Goal: Task Accomplishment & Management: Manage account settings

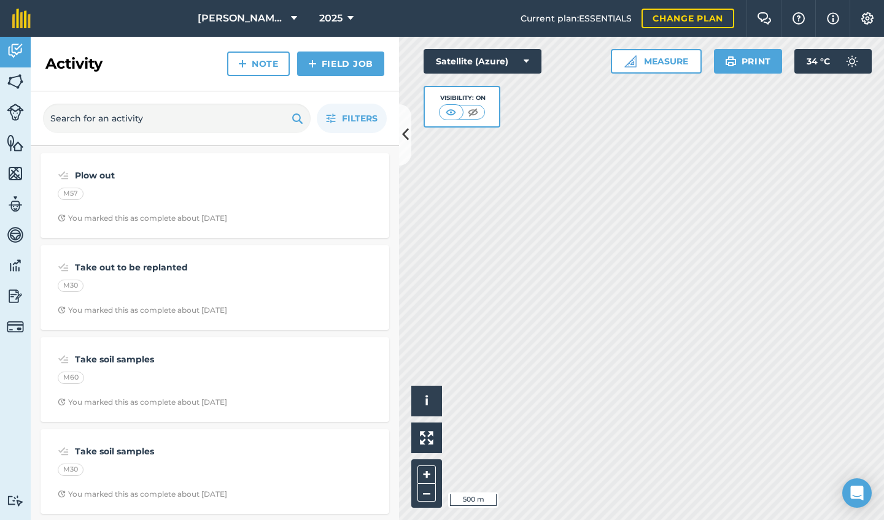
click at [407, 141] on icon at bounding box center [405, 134] width 7 height 21
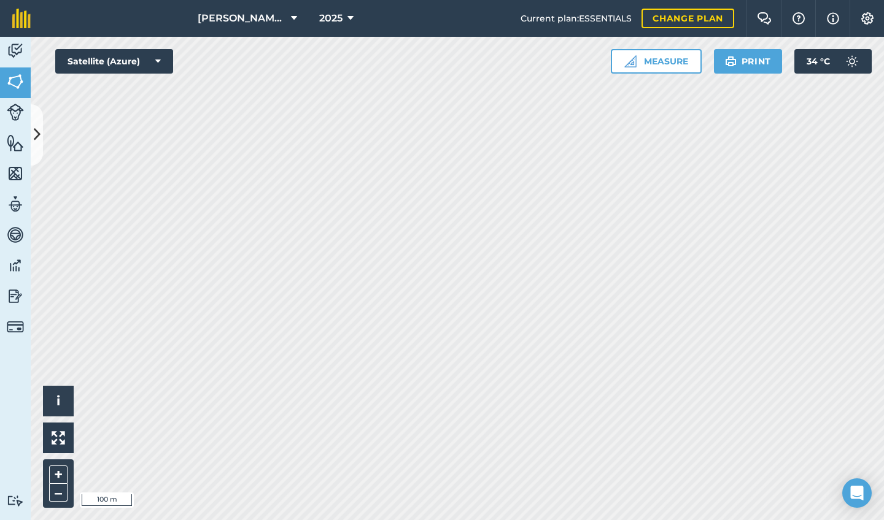
click at [573, 0] on html "[PERSON_NAME] House 2025 Current plan : ESSENTIALS Change plan Farm Chat Help I…" at bounding box center [442, 260] width 884 height 520
click at [276, 24] on button "[PERSON_NAME][GEOGRAPHIC_DATA]" at bounding box center [247, 18] width 109 height 37
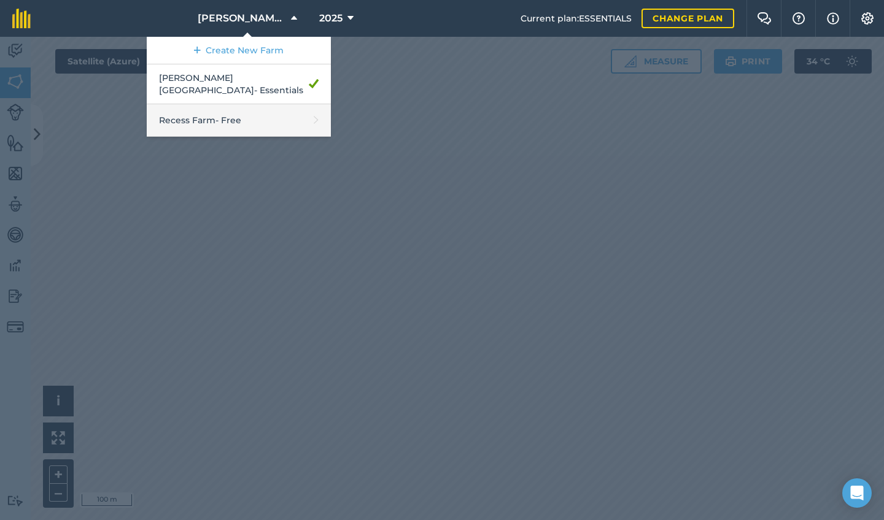
click at [235, 117] on link "Recess Farm - Free" at bounding box center [239, 120] width 184 height 33
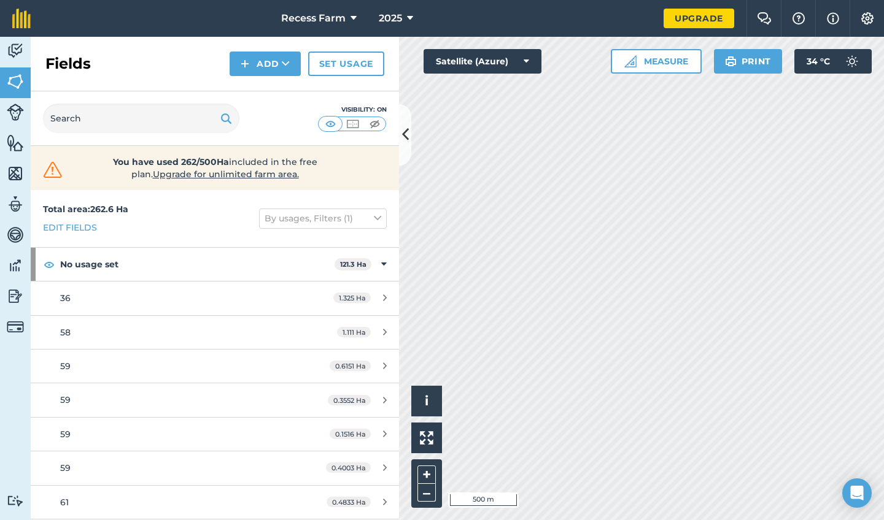
click at [406, 145] on icon at bounding box center [405, 134] width 7 height 21
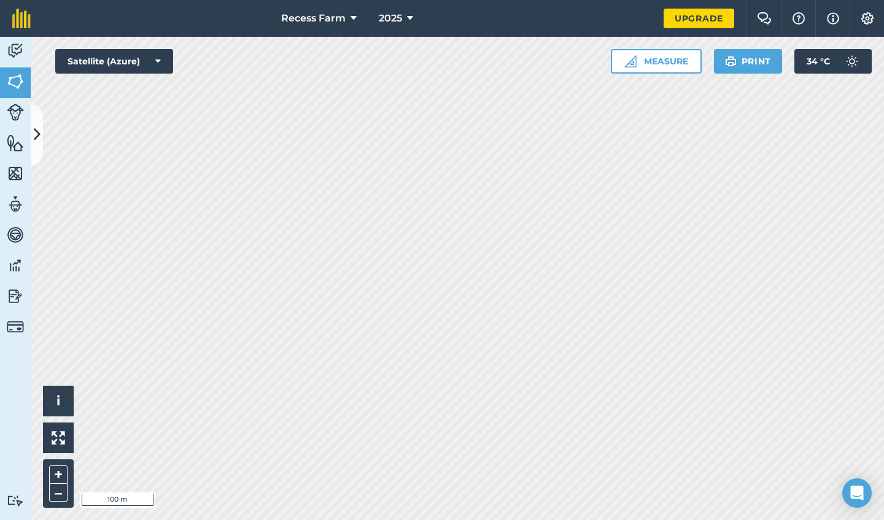
click at [607, 29] on div "Recess Farm 2025 Upgrade Farm Chat Help Info Settings Map printing is not avail…" at bounding box center [442, 260] width 884 height 520
click at [308, 0] on html "Recess Farm 2025 Upgrade Farm Chat Help Info Settings Map printing is not avail…" at bounding box center [442, 260] width 884 height 520
click at [314, 0] on html "Recess Farm 2025 Upgrade Farm Chat Help Info Settings Map printing is not avail…" at bounding box center [442, 260] width 884 height 520
click at [40, 139] on icon at bounding box center [37, 134] width 7 height 21
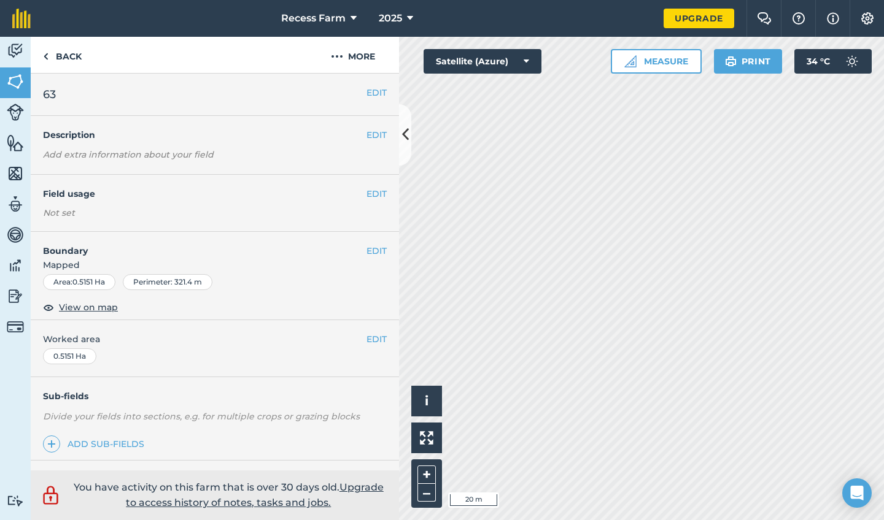
click at [371, 91] on button "EDIT" at bounding box center [376, 92] width 20 height 13
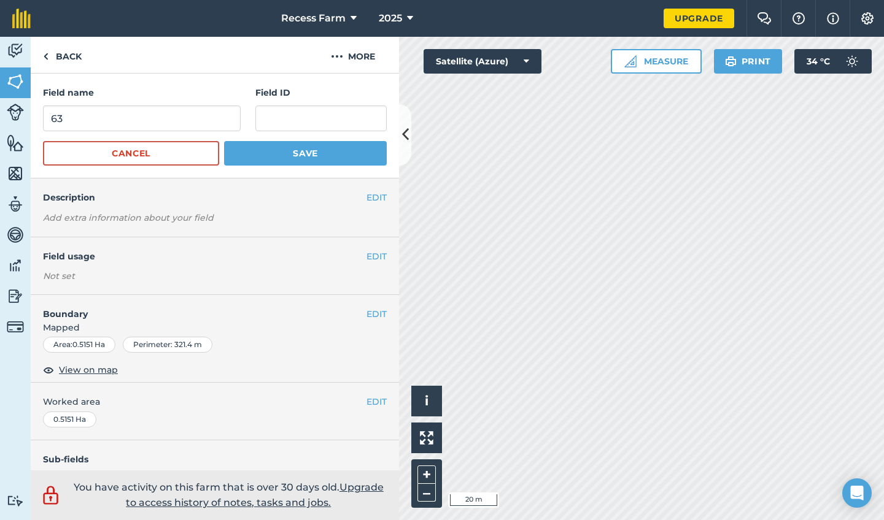
click at [177, 161] on button "Cancel" at bounding box center [131, 153] width 176 height 25
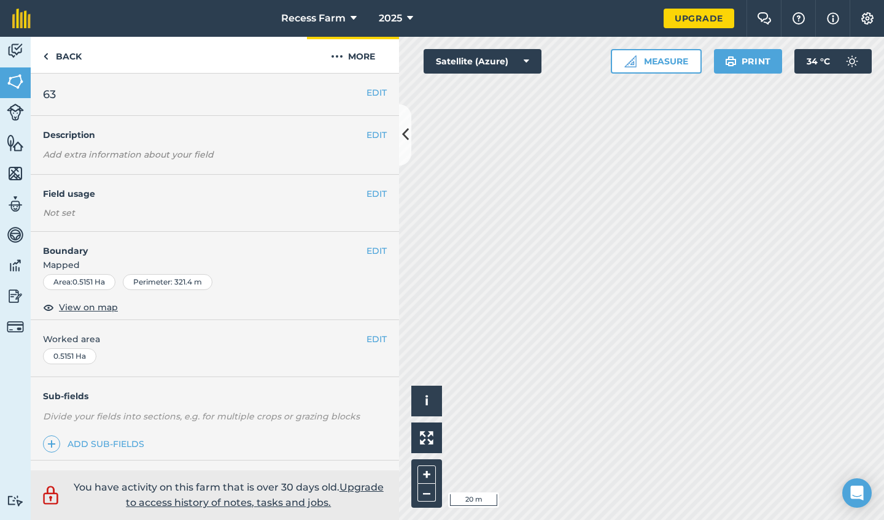
click at [357, 61] on button "More" at bounding box center [353, 55] width 92 height 36
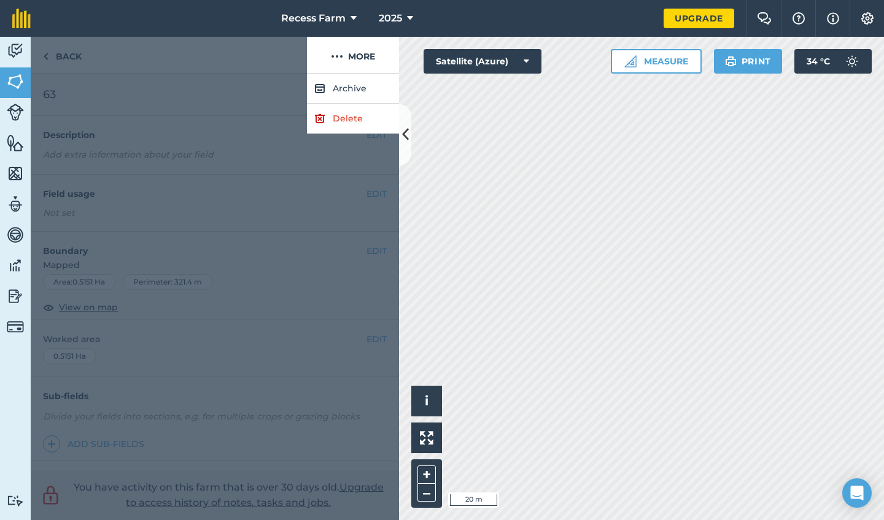
click at [361, 123] on link "Delete" at bounding box center [353, 119] width 92 height 30
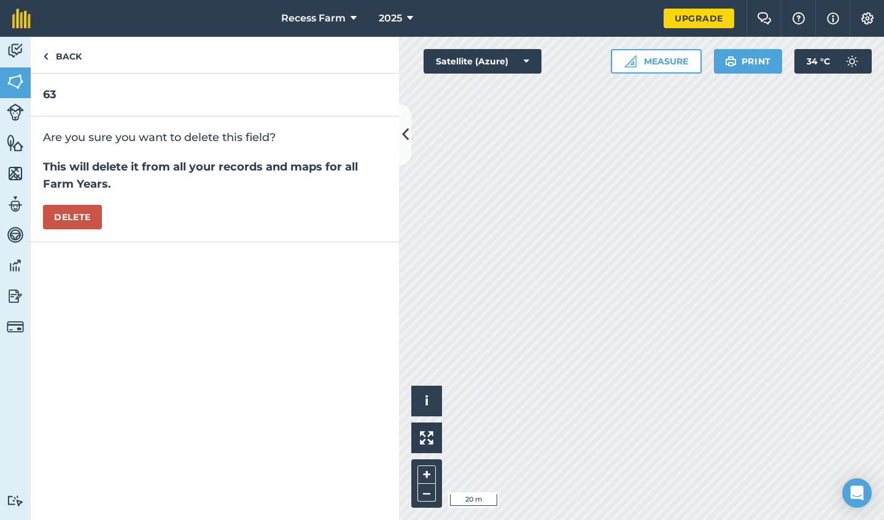
click at [70, 215] on button "Delete" at bounding box center [72, 217] width 59 height 25
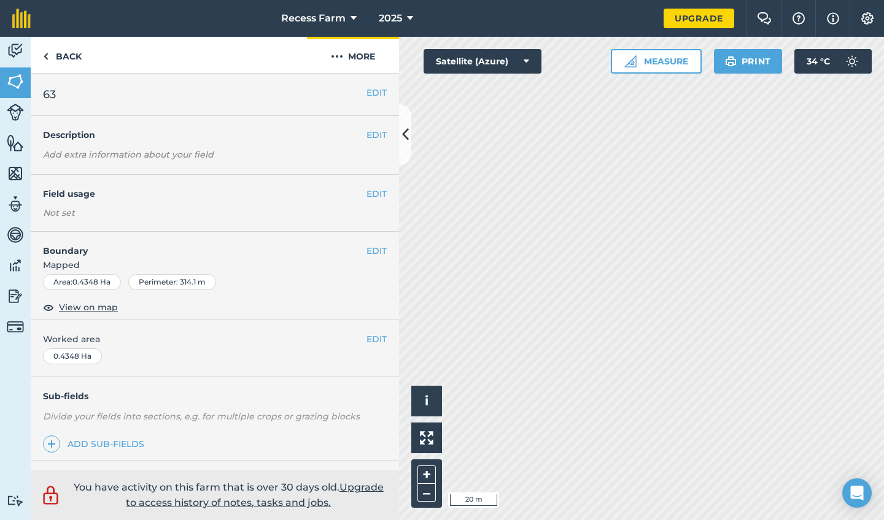
click at [376, 57] on button "More" at bounding box center [353, 55] width 92 height 36
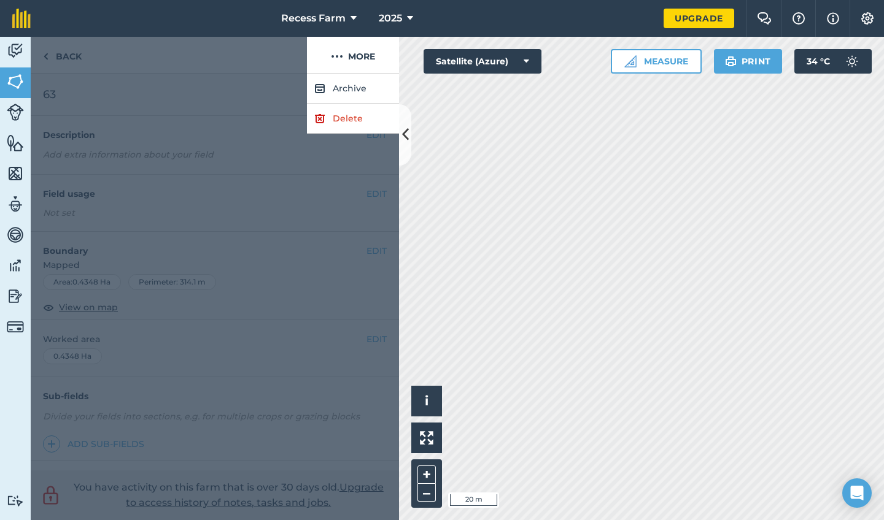
click at [347, 117] on link "Delete" at bounding box center [353, 119] width 92 height 30
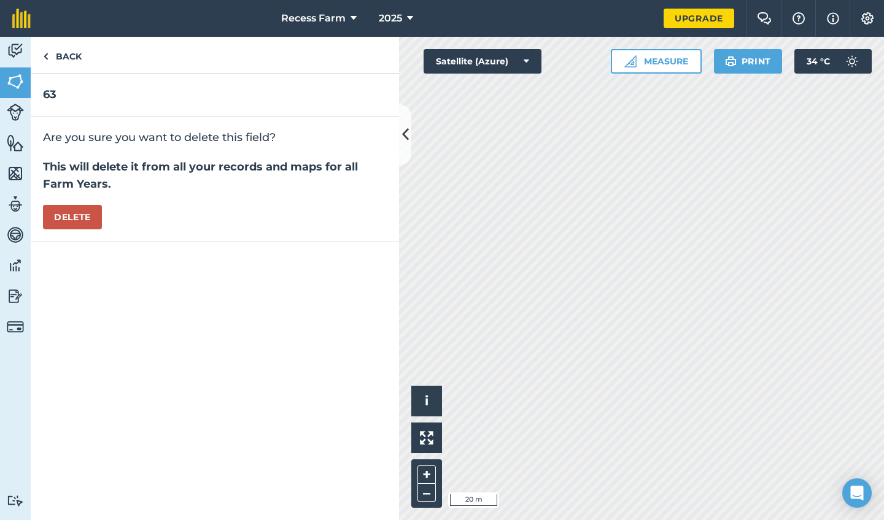
click at [76, 211] on button "Delete" at bounding box center [72, 217] width 59 height 25
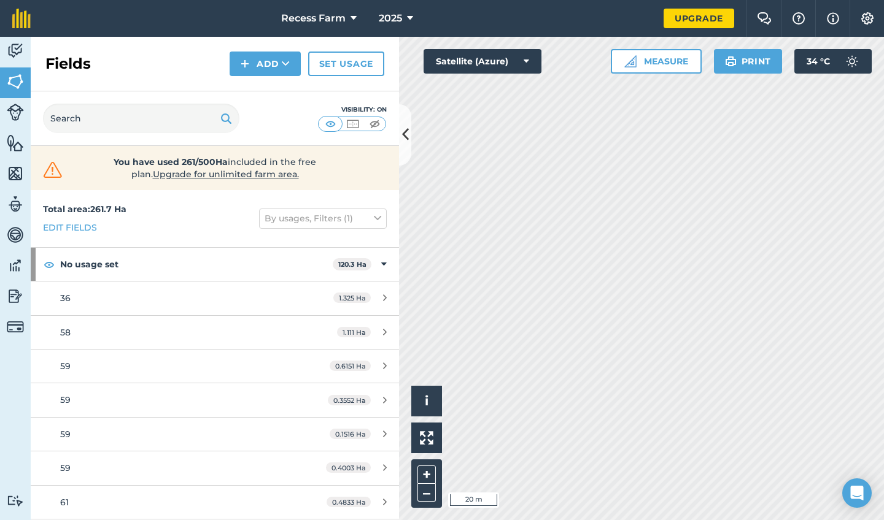
click at [649, 70] on button "Measure" at bounding box center [655, 61] width 91 height 25
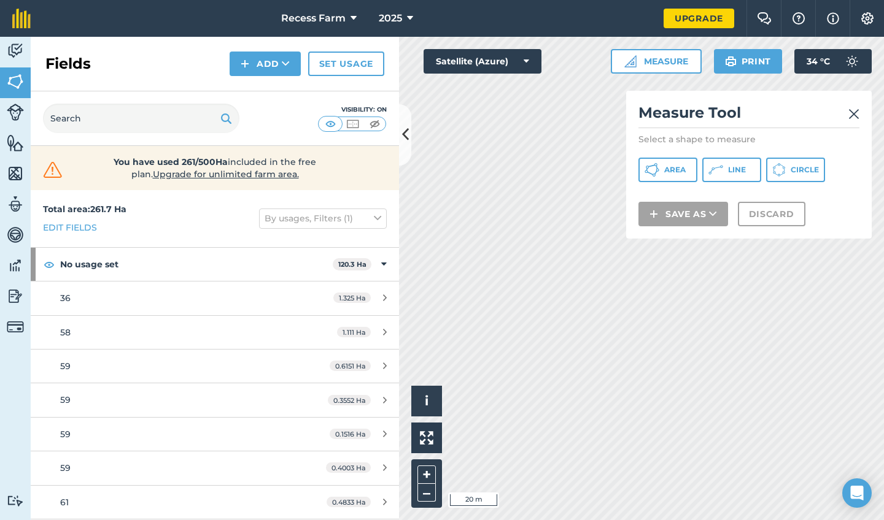
click at [693, 171] on button "Area" at bounding box center [667, 170] width 59 height 25
click at [788, 127] on h2 "Measure Tool" at bounding box center [748, 115] width 221 height 25
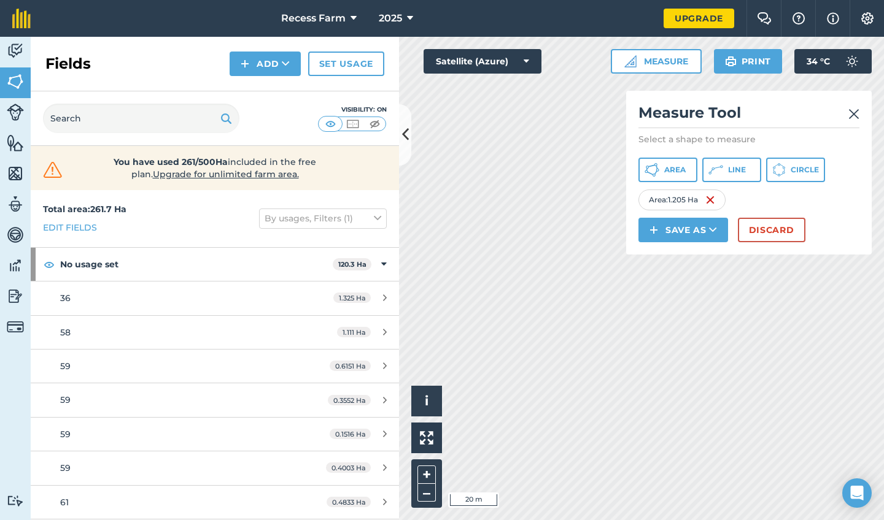
click at [683, 238] on button "Save as" at bounding box center [683, 230] width 90 height 25
click at [687, 259] on link "Field" at bounding box center [683, 257] width 86 height 27
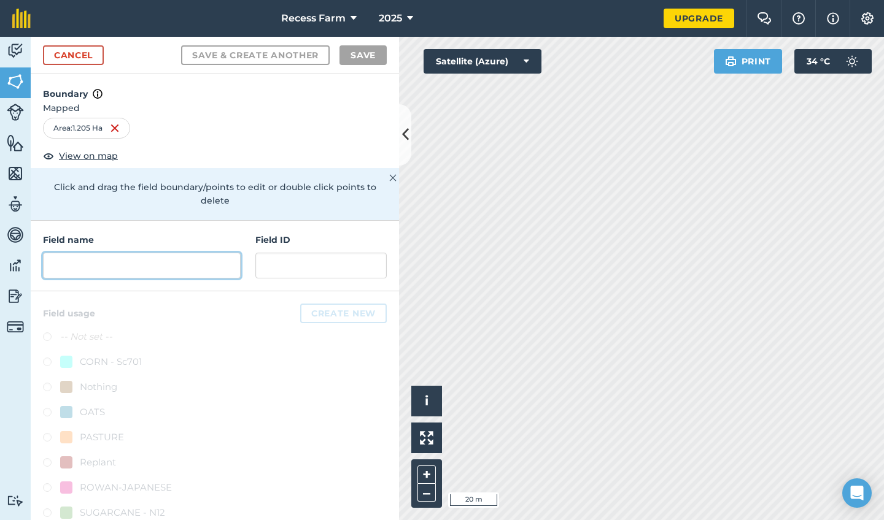
click at [130, 272] on input "text" at bounding box center [142, 266] width 198 height 26
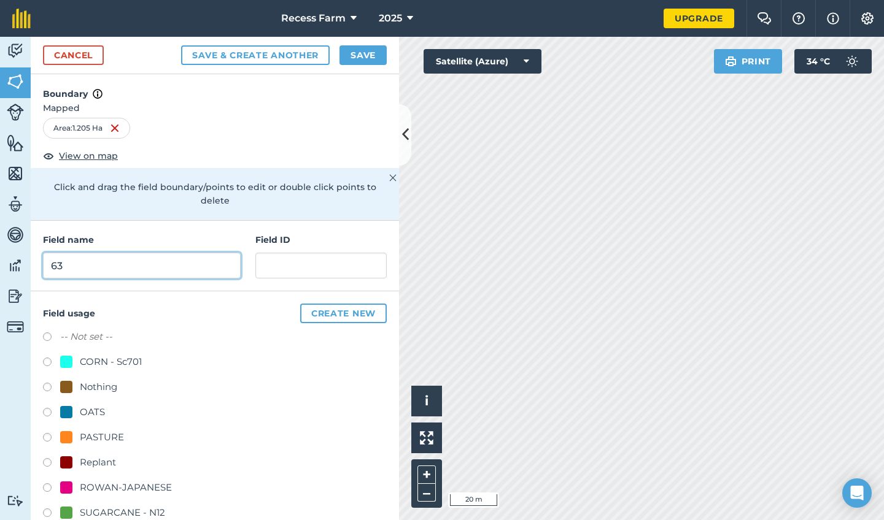
type input "63"
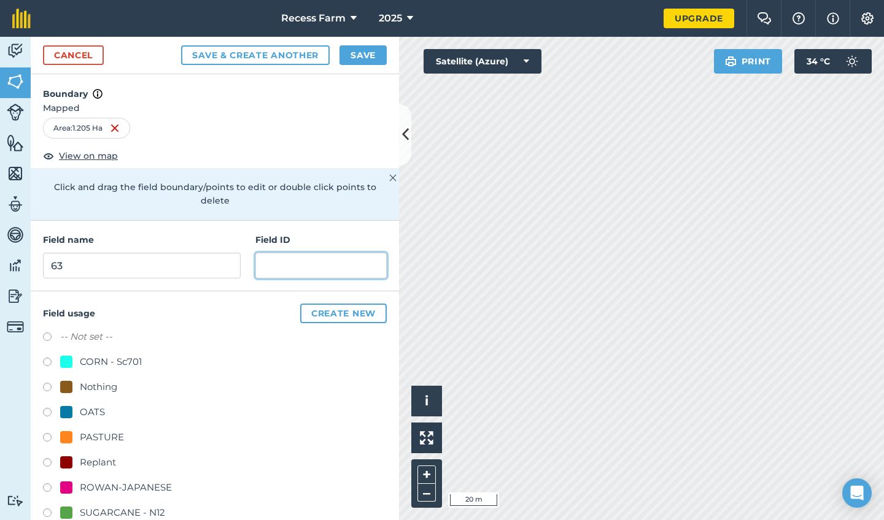
click at [293, 264] on input "text" at bounding box center [320, 266] width 131 height 26
type input "c"
click at [46, 385] on label at bounding box center [51, 389] width 17 height 12
radio input "true"
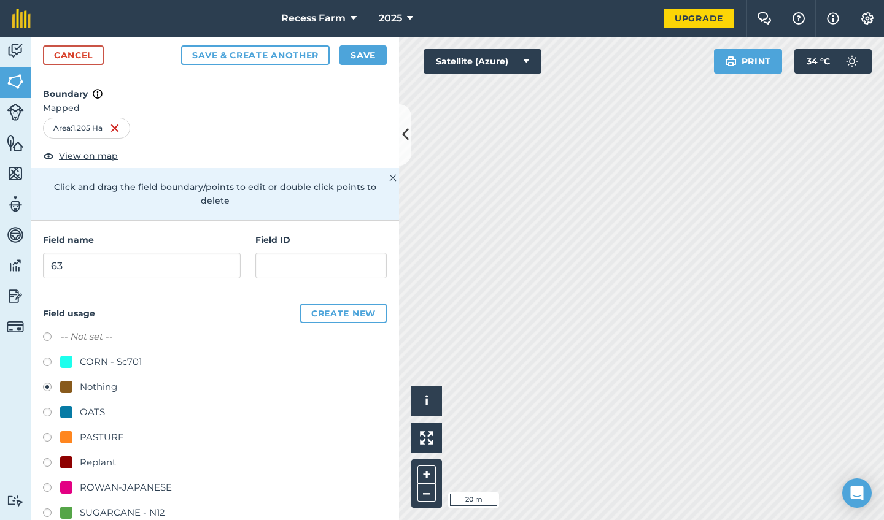
click at [374, 63] on button "Save" at bounding box center [362, 55] width 47 height 20
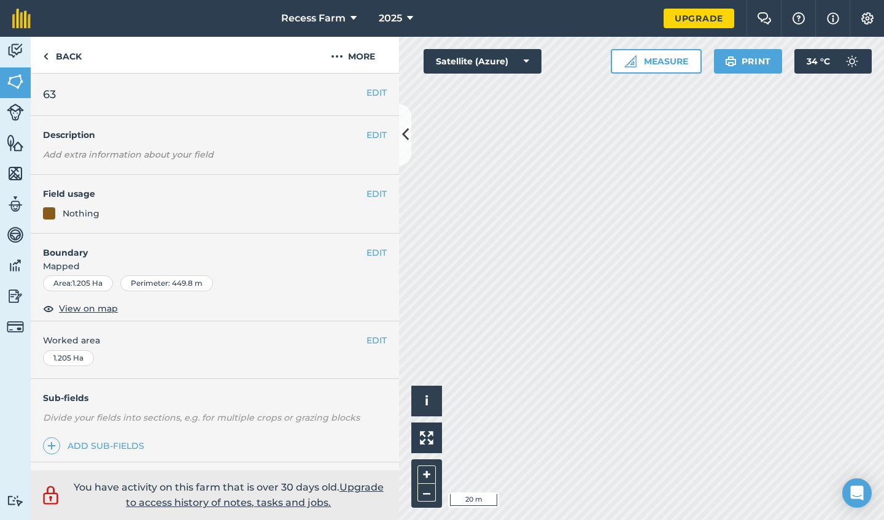
click at [408, 134] on icon at bounding box center [405, 134] width 7 height 21
